Goal: Book appointment/travel/reservation

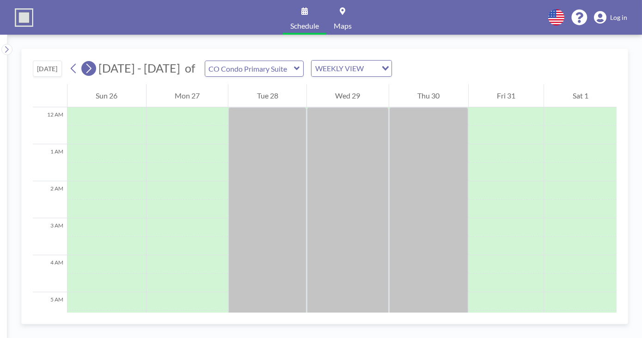
click at [91, 67] on icon at bounding box center [88, 68] width 9 height 14
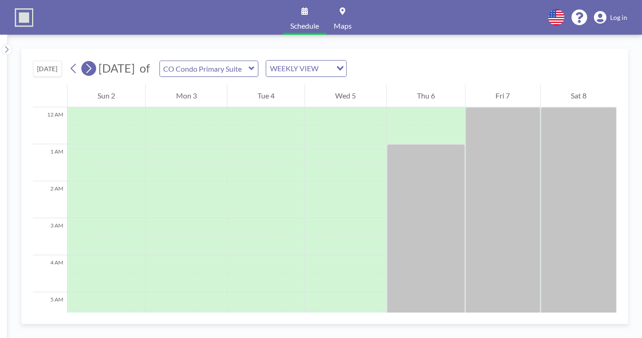
click at [89, 69] on icon at bounding box center [88, 68] width 9 height 14
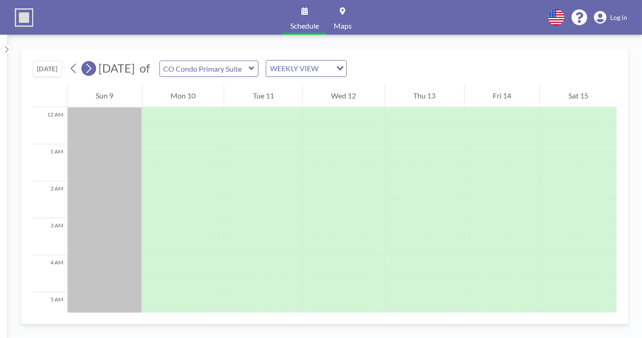
click at [89, 69] on icon at bounding box center [88, 68] width 9 height 14
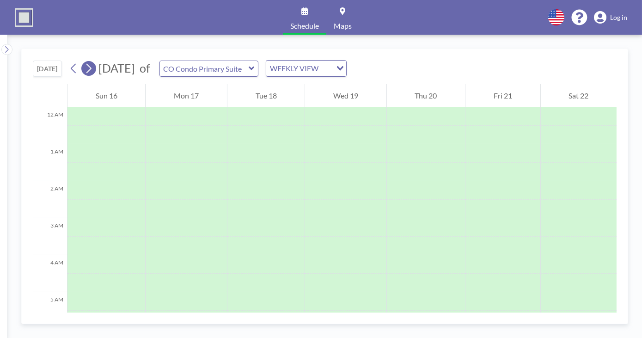
click at [89, 69] on icon at bounding box center [88, 68] width 9 height 14
click at [72, 65] on icon at bounding box center [73, 68] width 9 height 14
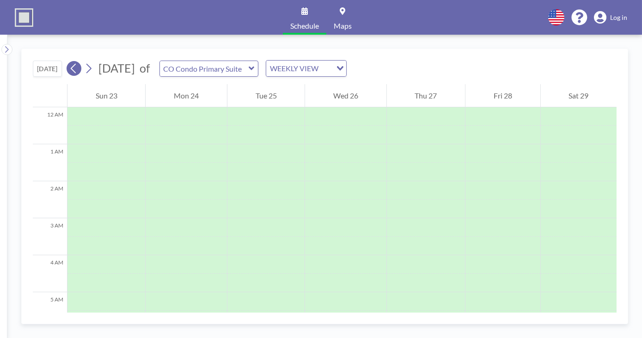
click at [72, 65] on icon at bounding box center [73, 68] width 9 height 14
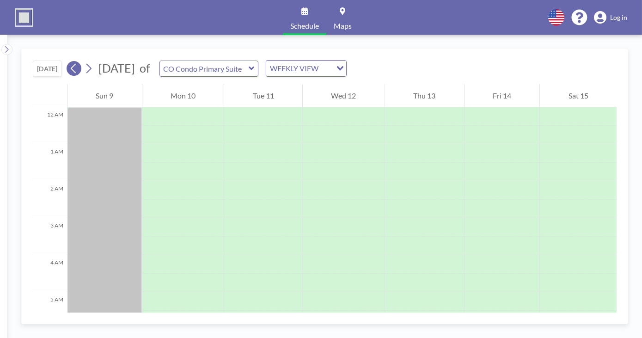
click at [72, 65] on icon at bounding box center [73, 68] width 9 height 14
